Goal: Go to known website: Go to known website

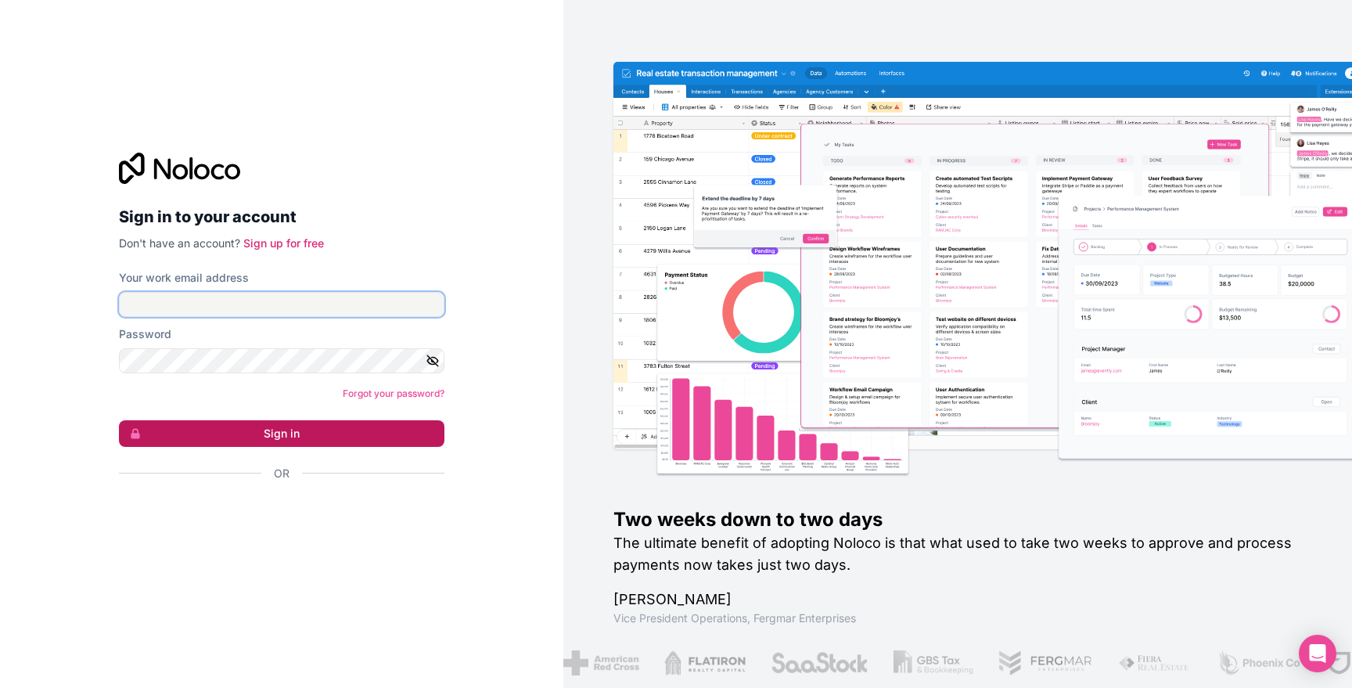
type input "[EMAIL_ADDRESS][DOMAIN_NAME]"
click at [322, 434] on button "Sign in" at bounding box center [281, 433] width 325 height 27
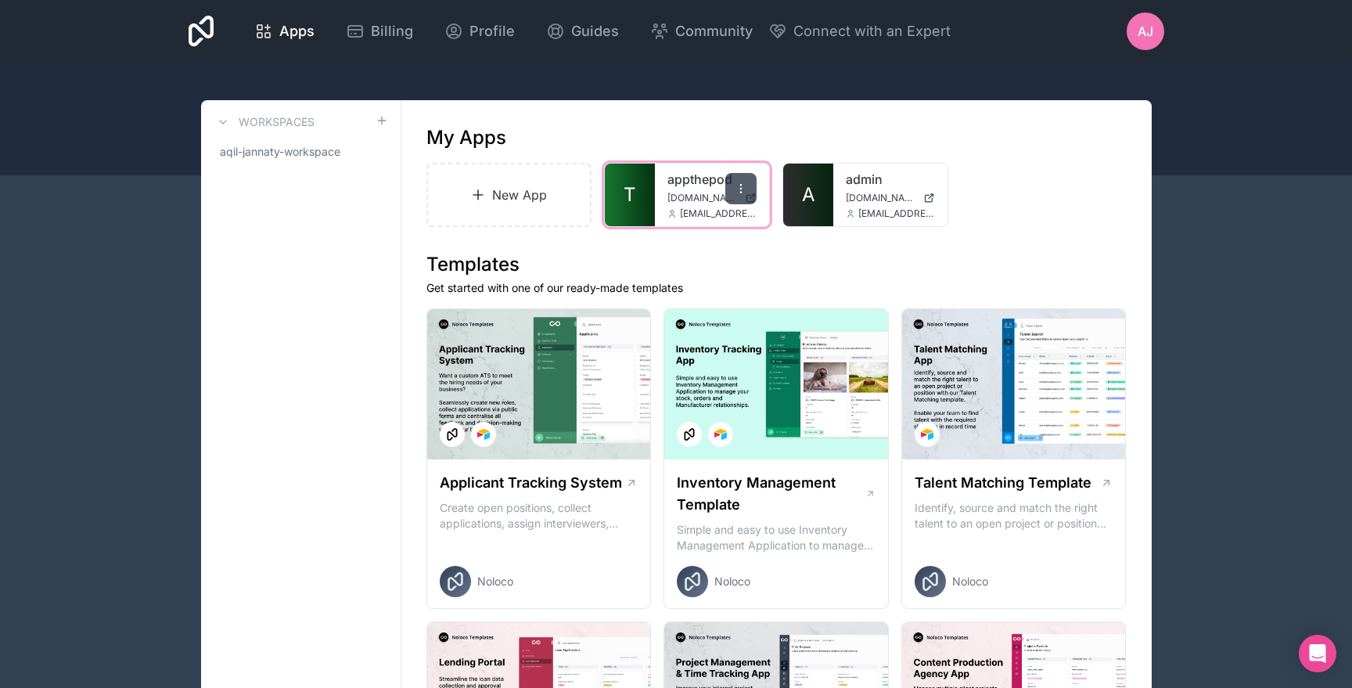
click at [742, 186] on icon at bounding box center [741, 188] width 13 height 13
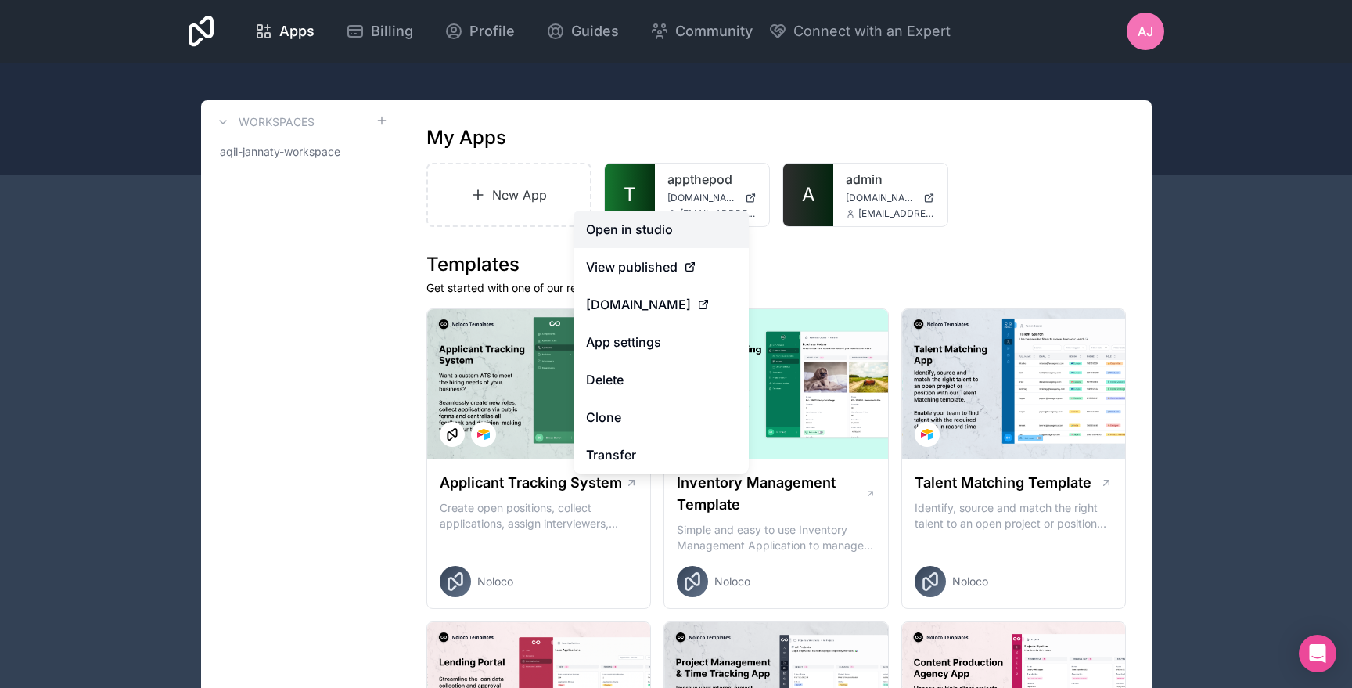
click at [699, 220] on link "Open in studio" at bounding box center [660, 229] width 175 height 38
